Goal: Browse casually

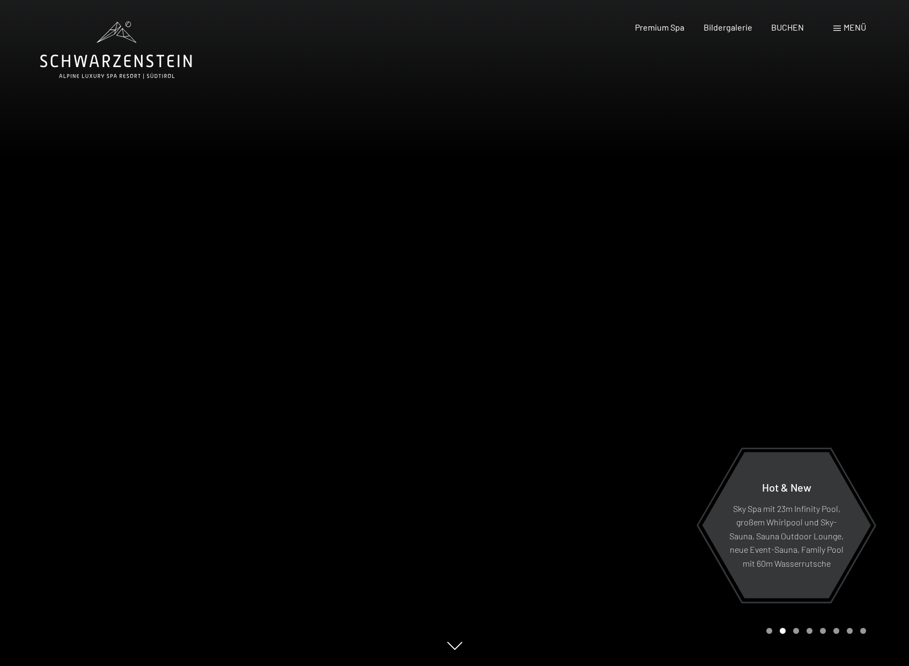
click at [146, 64] on icon at bounding box center [116, 49] width 152 height 57
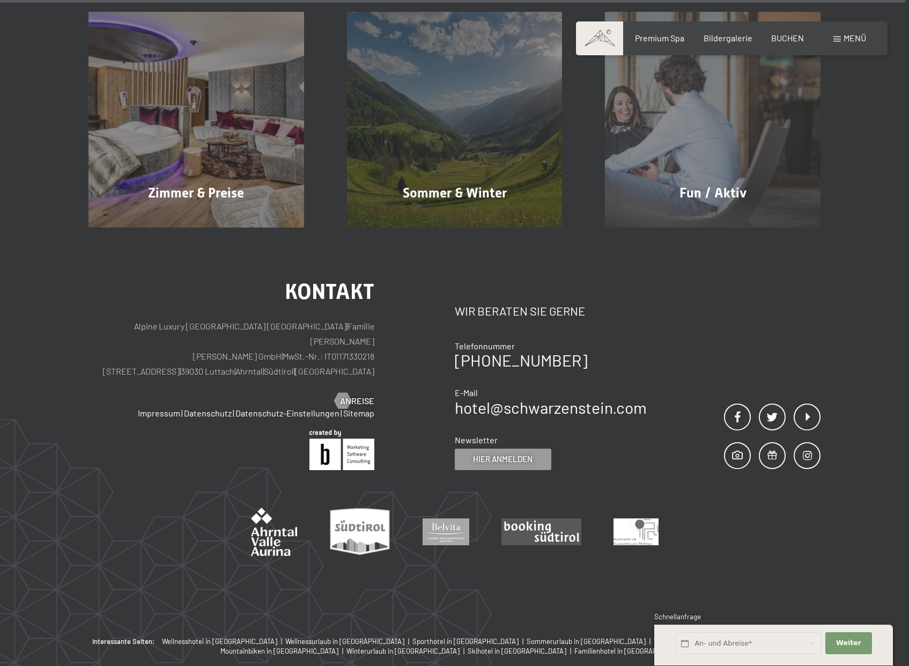
scroll to position [5136, 0]
drag, startPoint x: 128, startPoint y: 288, endPoint x: 220, endPoint y: 289, distance: 91.8
click at [220, 318] on p "Alpine Luxury SPA Resort SCHWARZENSTEIN | Familie Zimmerhofer Otmar Zimmerhofer…" at bounding box center [232, 348] width 286 height 60
copy p "Alpine Luxury SPA Resort"
